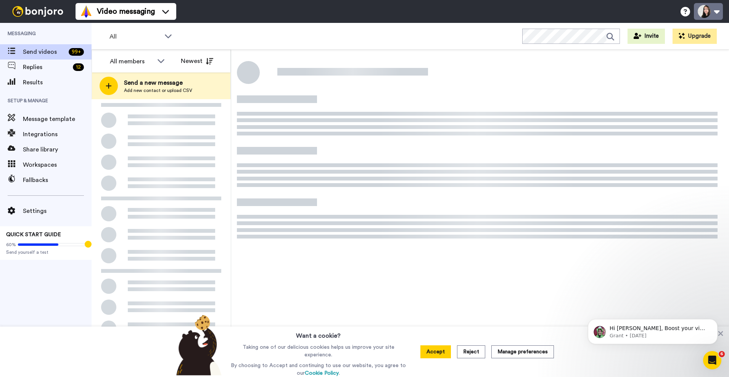
click at [708, 11] on button at bounding box center [708, 11] width 29 height 17
